Goal: Find specific page/section: Find specific page/section

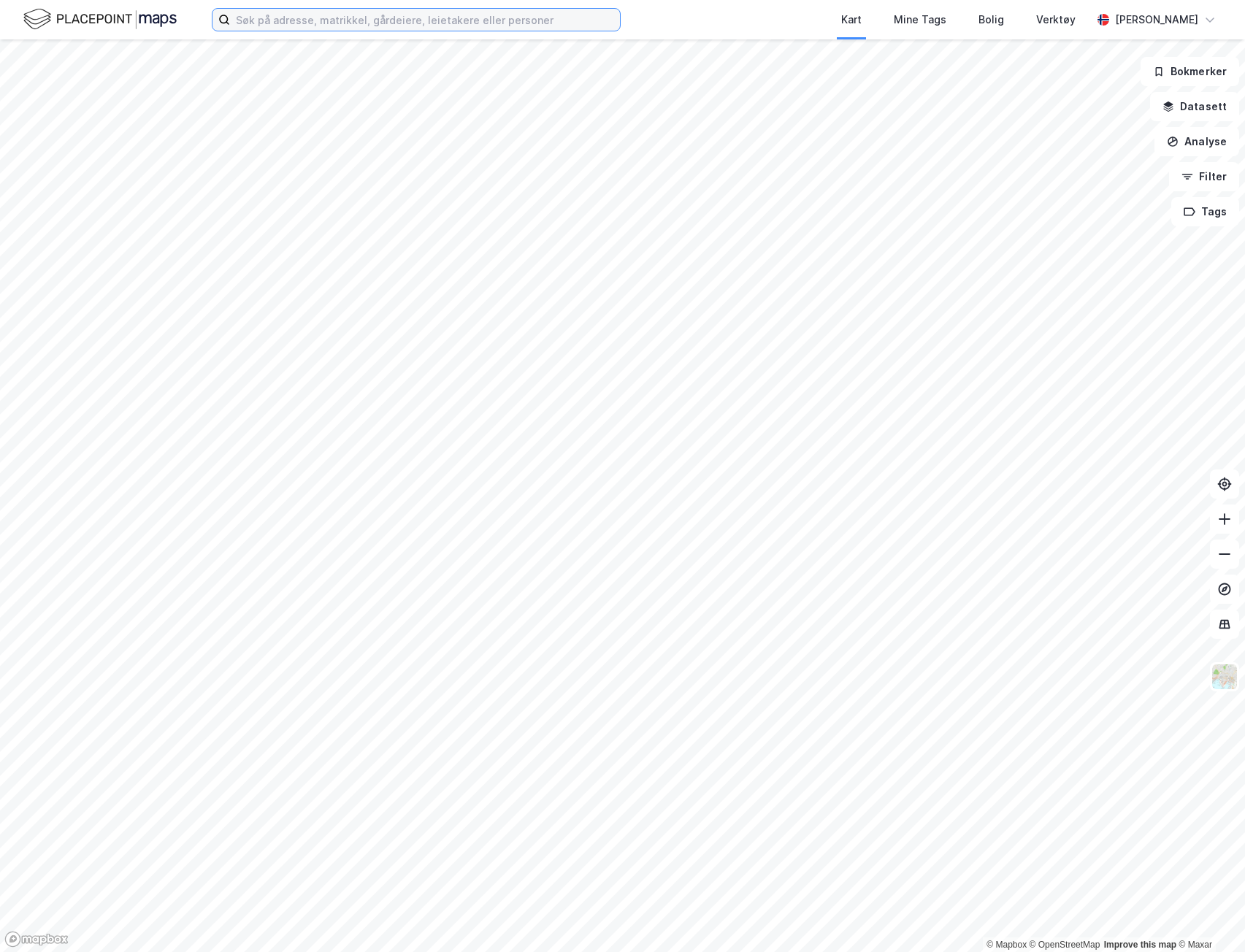
click at [307, 16] on input at bounding box center [425, 20] width 390 height 22
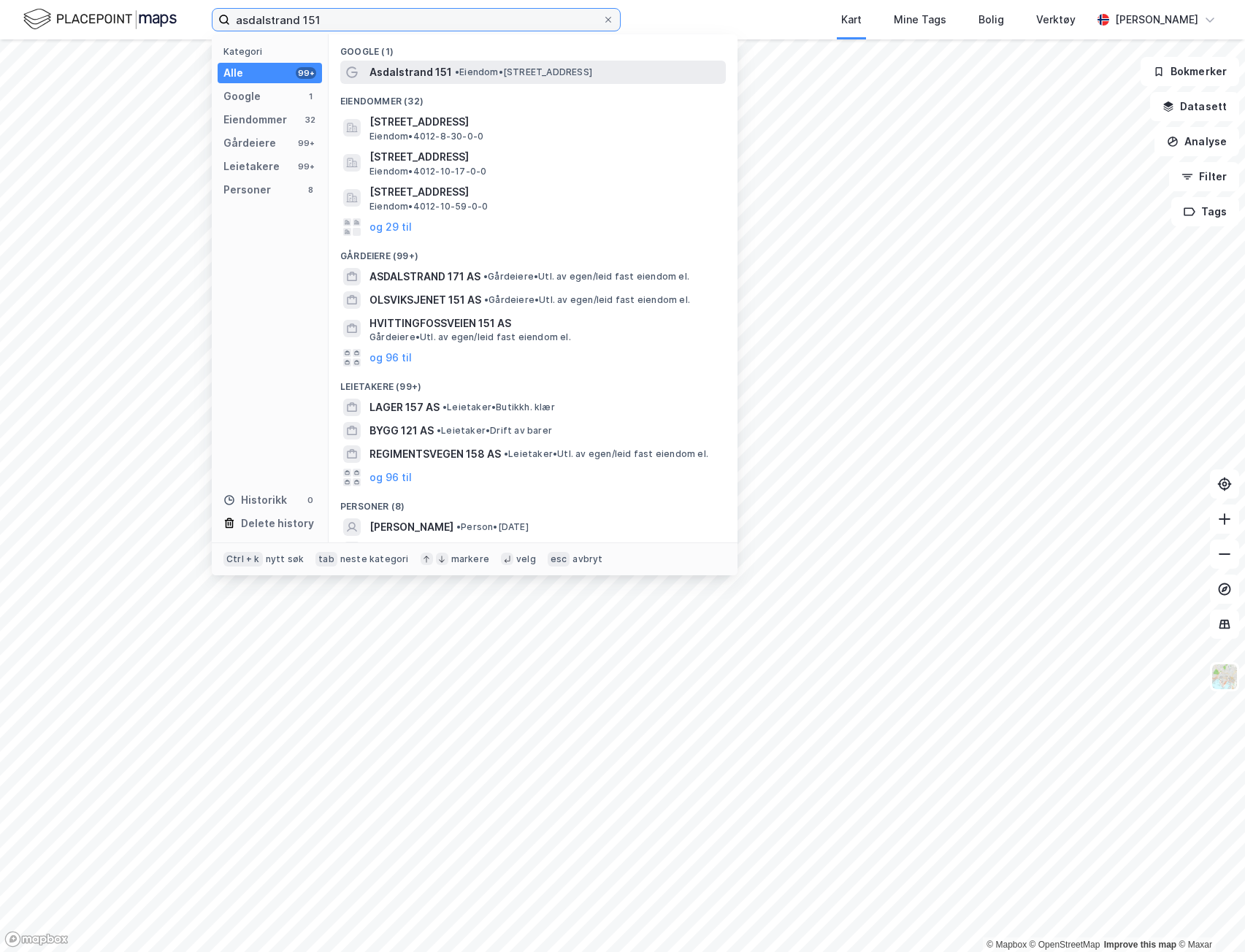
type input "asdalstrand 151"
click at [487, 68] on span "• Eiendom • [STREET_ADDRESS]" at bounding box center [523, 72] width 137 height 12
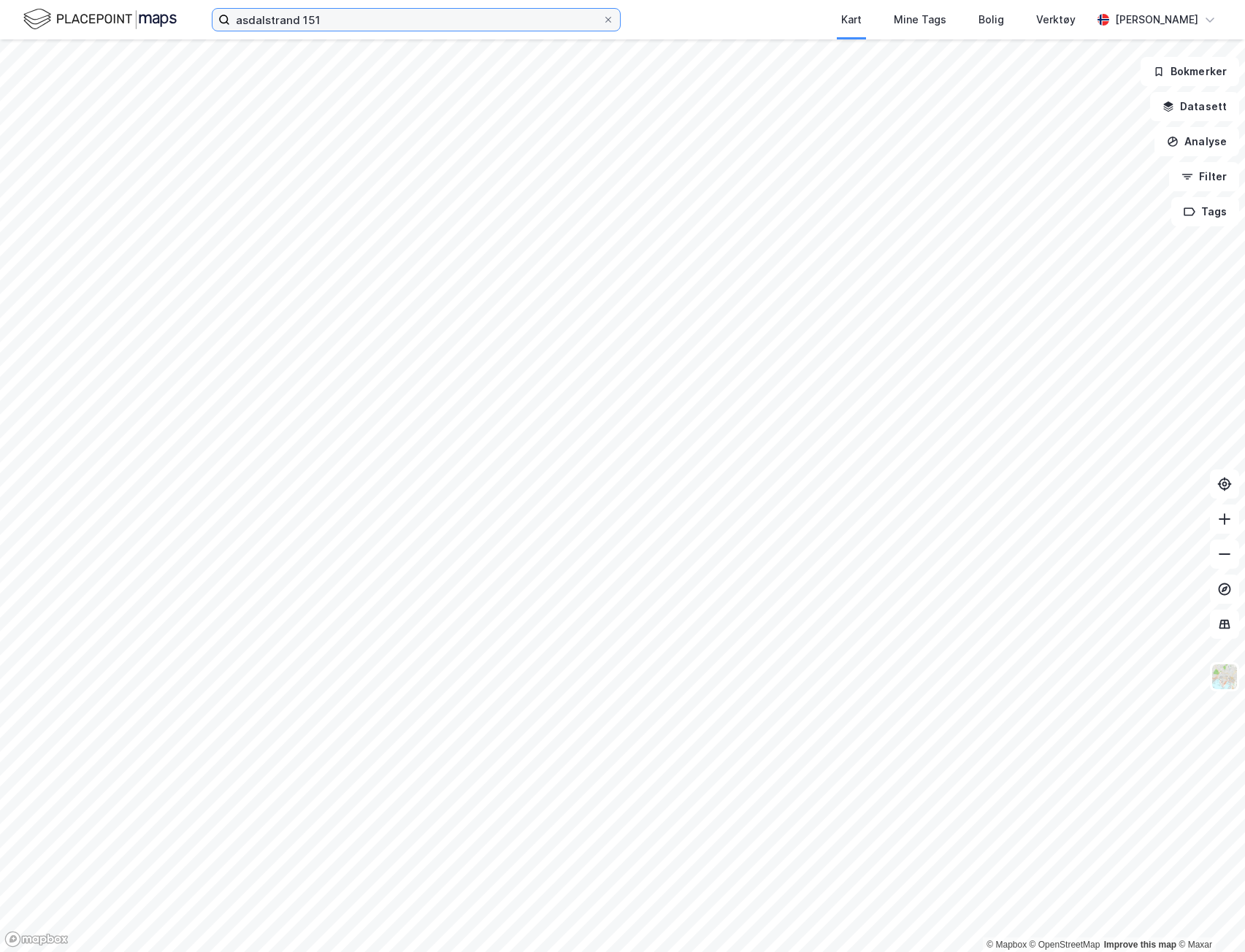
click at [428, 28] on input "asdalstrand 151" at bounding box center [416, 20] width 372 height 22
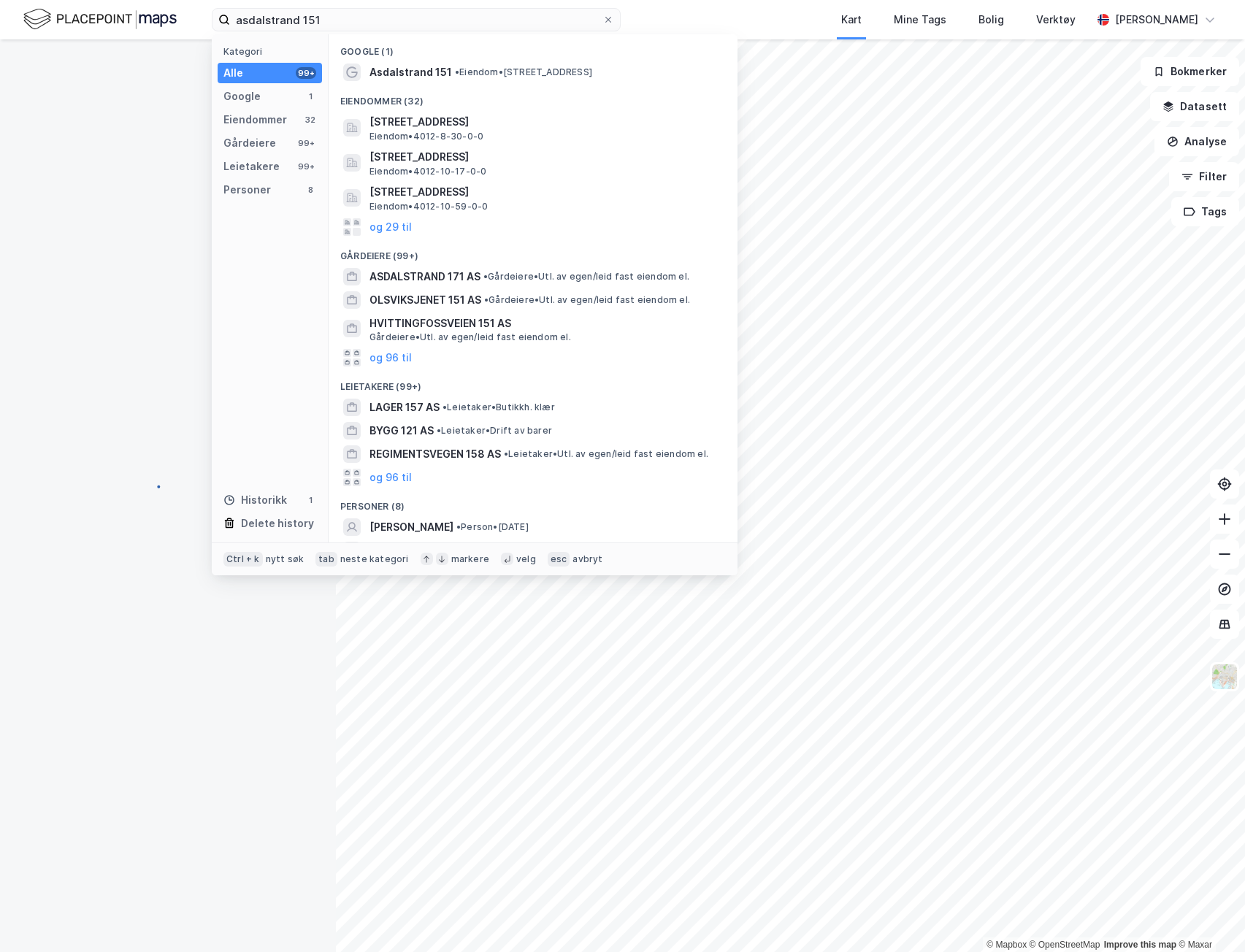
click at [701, 17] on div "Kart Mine Tags Bolig Verktøy" at bounding box center [890, 19] width 401 height 39
